Goal: Transaction & Acquisition: Purchase product/service

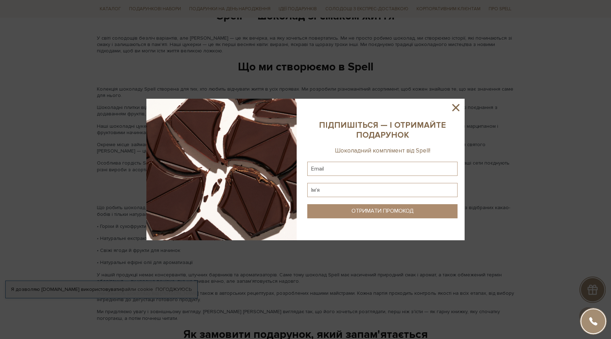
scroll to position [811, 0]
click at [450, 113] on sys-column-static at bounding box center [382, 169] width 164 height 141
click at [455, 108] on icon at bounding box center [455, 107] width 7 height 7
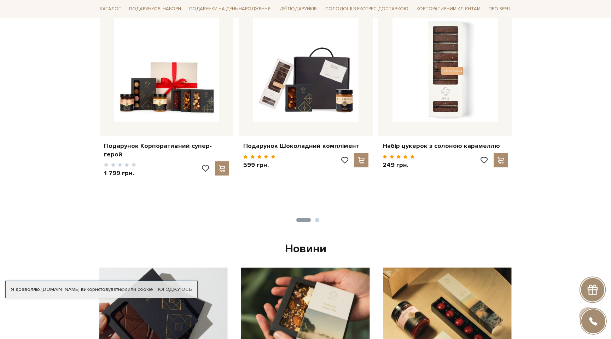
scroll to position [0, 0]
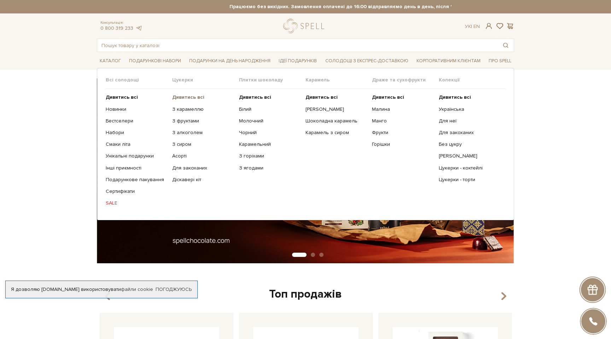
click at [189, 100] on b "Дивитись всі" at bounding box center [188, 97] width 32 height 6
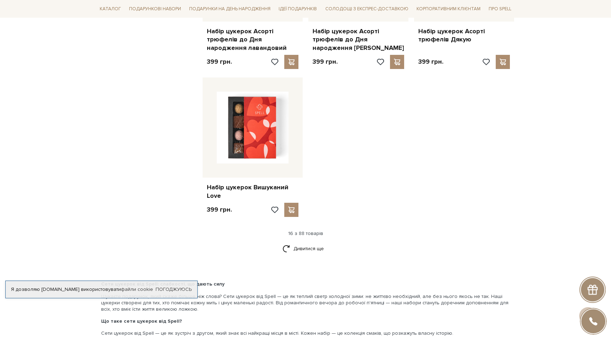
scroll to position [812, 0]
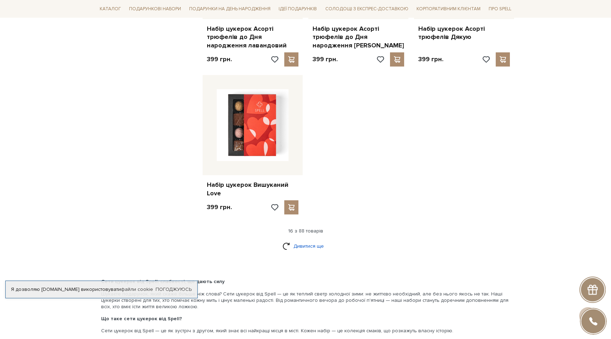
click at [315, 249] on link "Дивитися ще" at bounding box center [305, 246] width 46 height 12
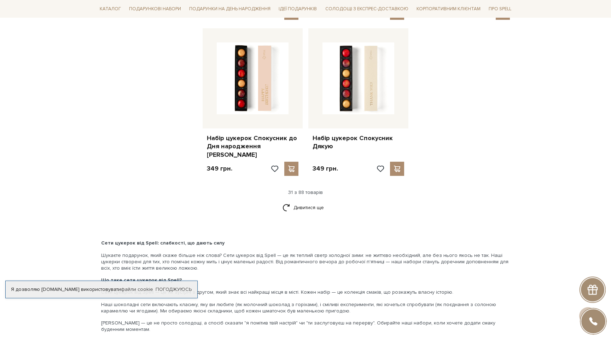
scroll to position [1636, 0]
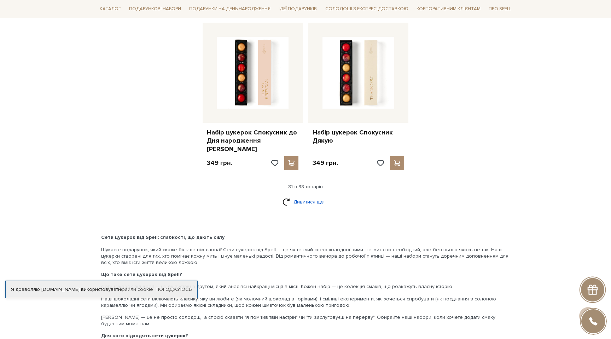
click at [298, 195] on link "Дивитися ще" at bounding box center [305, 201] width 46 height 12
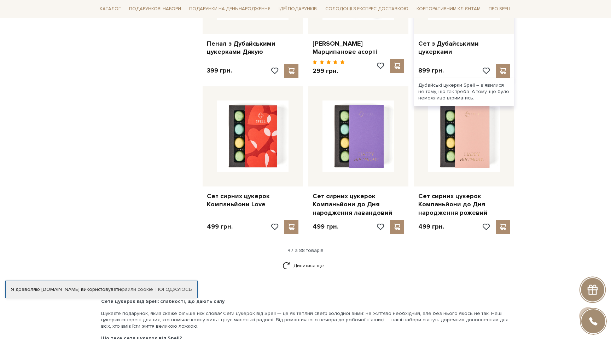
scroll to position [2349, 0]
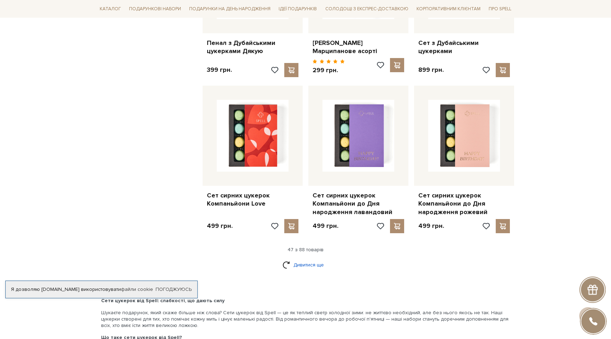
click at [302, 258] on link "Дивитися ще" at bounding box center [305, 264] width 46 height 12
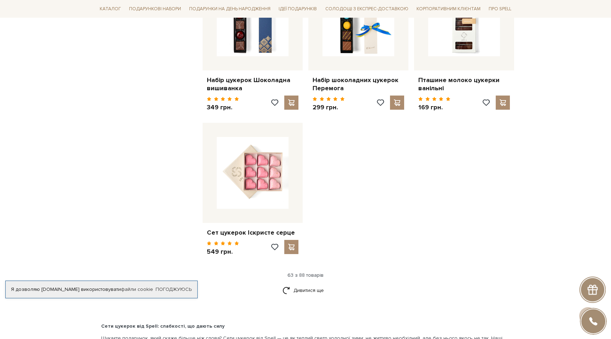
scroll to position [3254, 0]
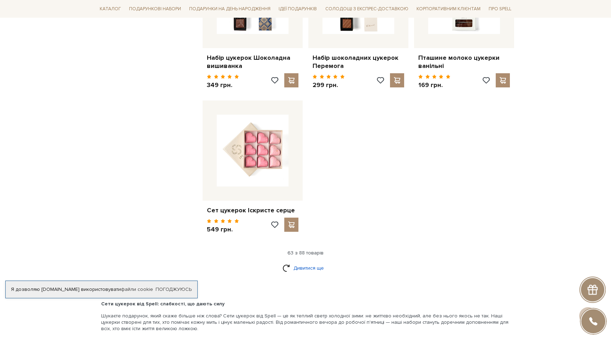
click at [309, 262] on link "Дивитися ще" at bounding box center [305, 268] width 46 height 12
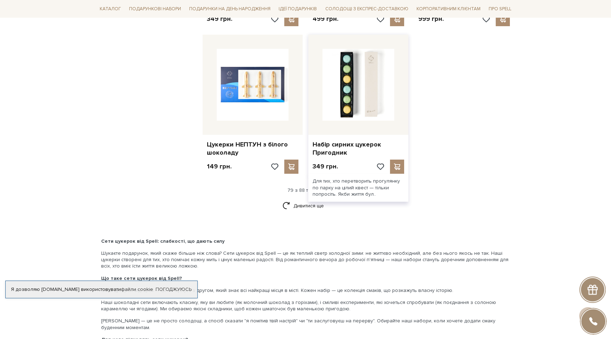
scroll to position [4067, 0]
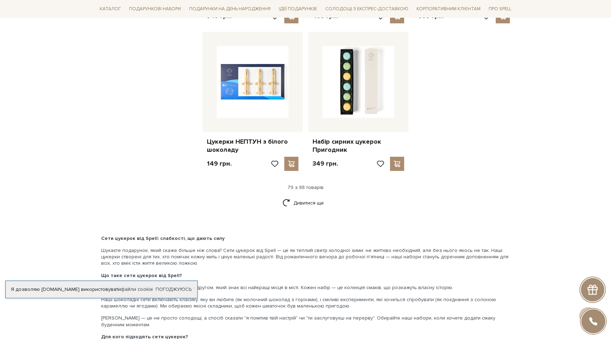
click at [301, 196] on link "Дивитися ще" at bounding box center [305, 202] width 46 height 12
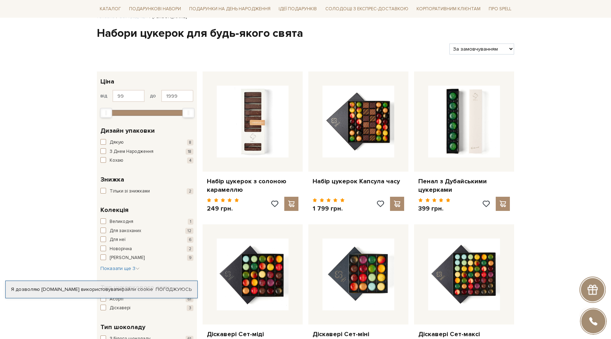
scroll to position [81, 0]
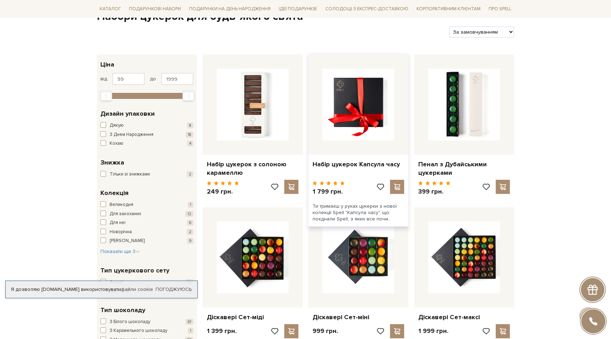
click at [364, 113] on img at bounding box center [358, 105] width 72 height 72
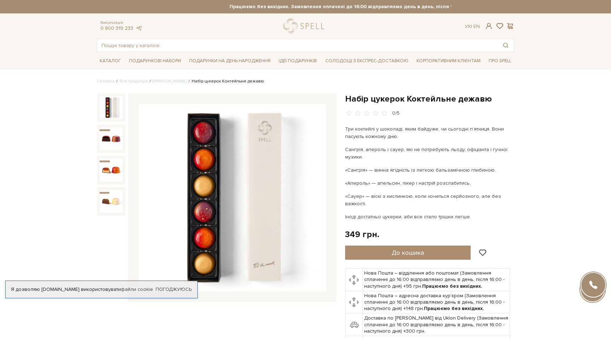
scroll to position [30, 0]
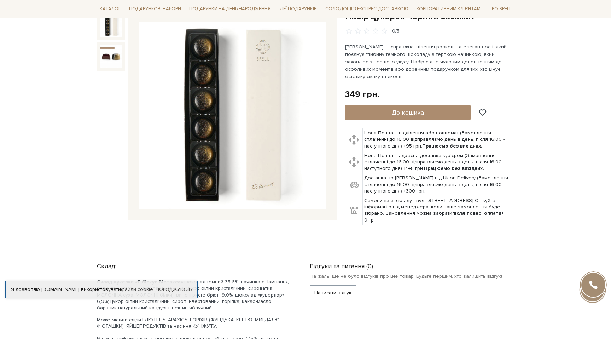
scroll to position [78, 0]
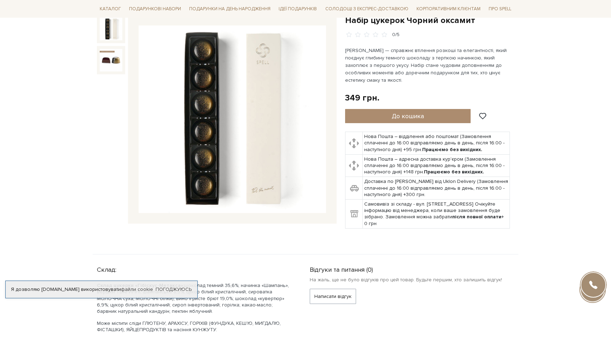
click at [244, 184] on img at bounding box center [232, 118] width 187 height 187
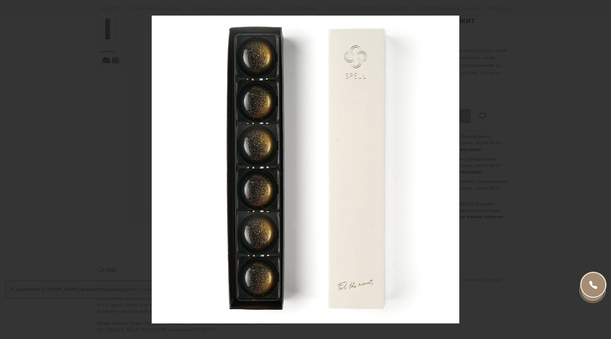
click at [488, 159] on div at bounding box center [305, 169] width 611 height 339
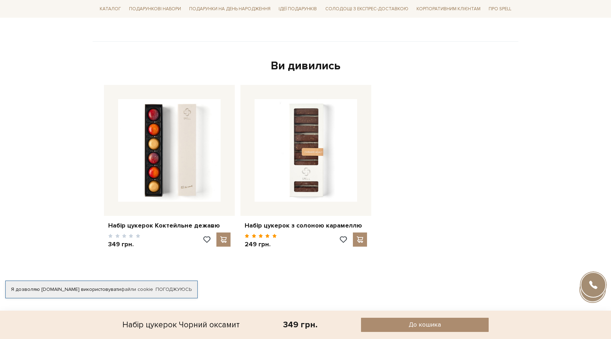
scroll to position [642, 0]
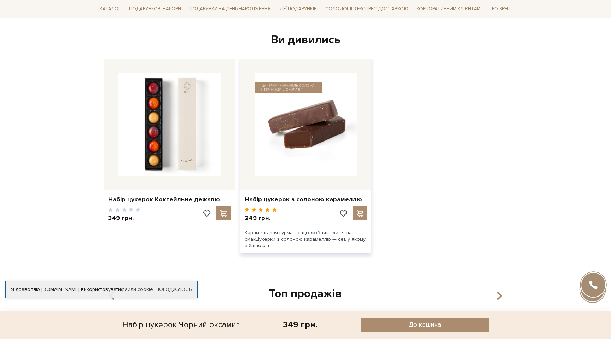
click at [327, 137] on img at bounding box center [305, 124] width 102 height 102
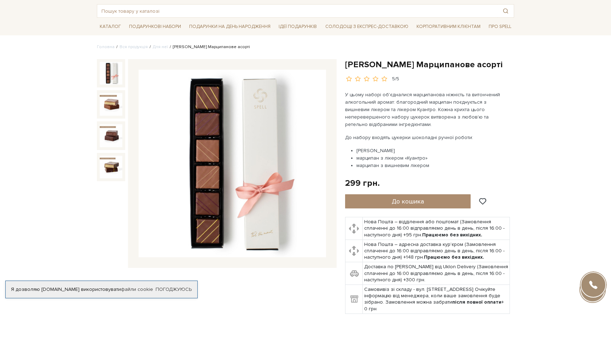
scroll to position [36, 0]
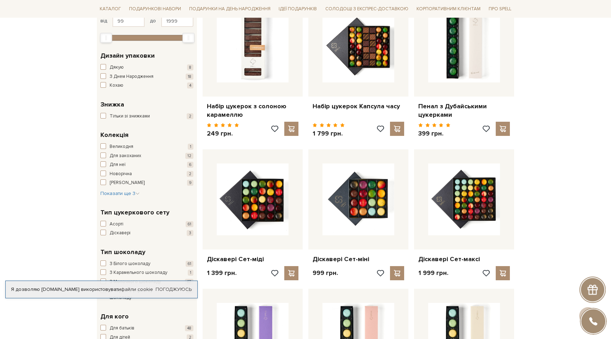
scroll to position [156, 0]
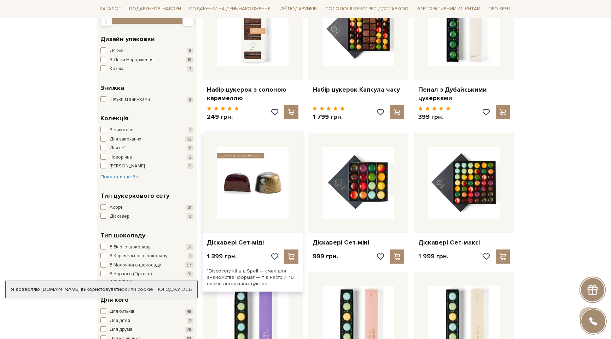
click at [273, 190] on img at bounding box center [253, 183] width 72 height 72
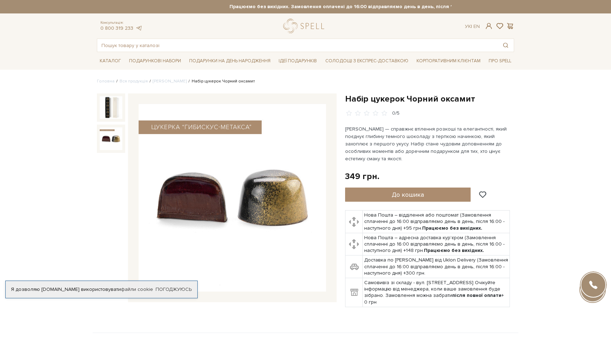
click at [107, 139] on img at bounding box center [111, 138] width 23 height 23
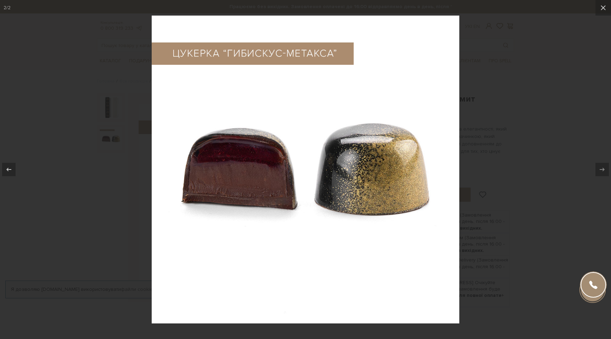
click at [487, 106] on div at bounding box center [305, 169] width 611 height 339
